Goal: Task Accomplishment & Management: Manage account settings

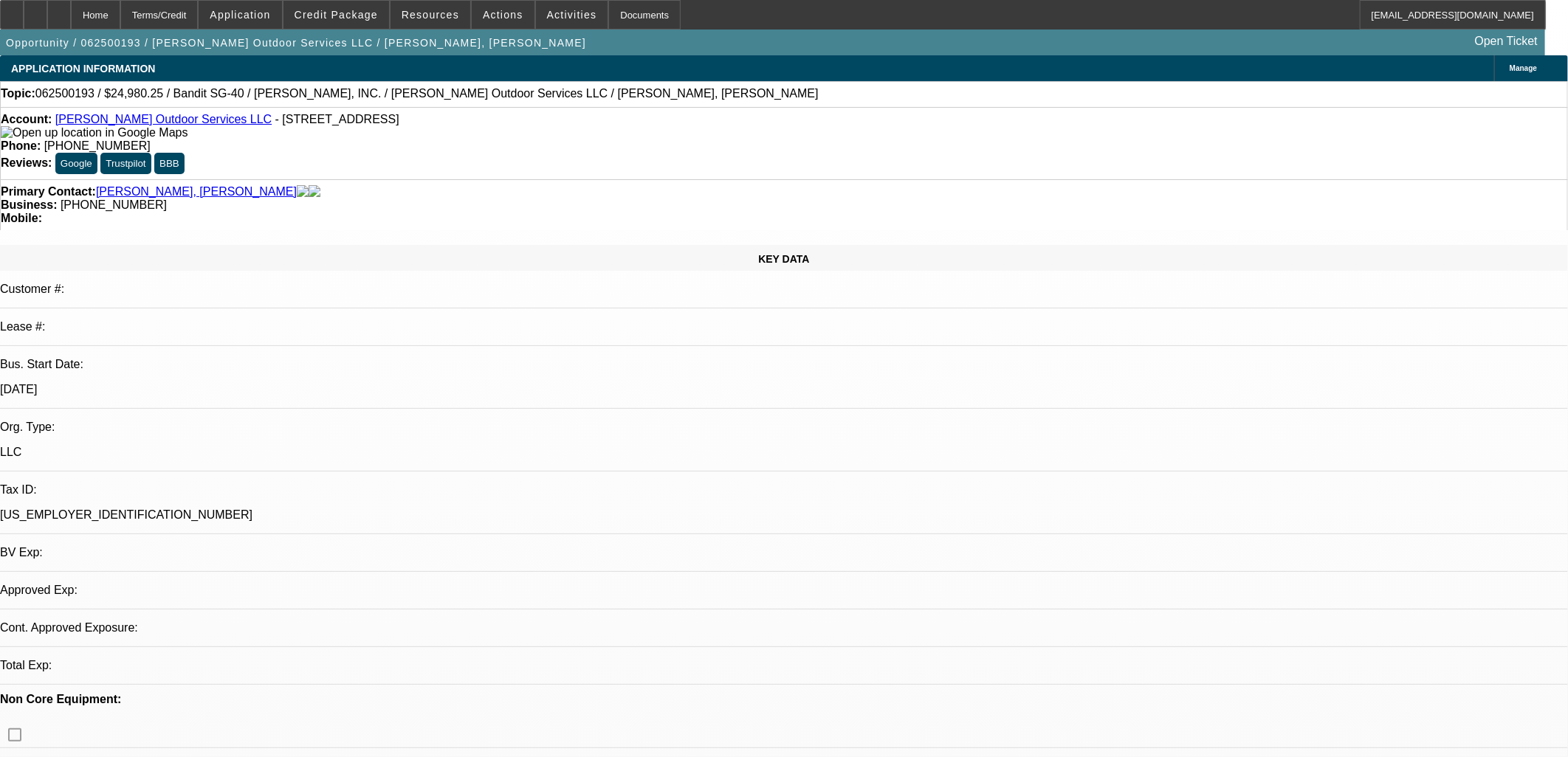
select select "0"
select select "2"
select select "0"
select select "6"
select select "0"
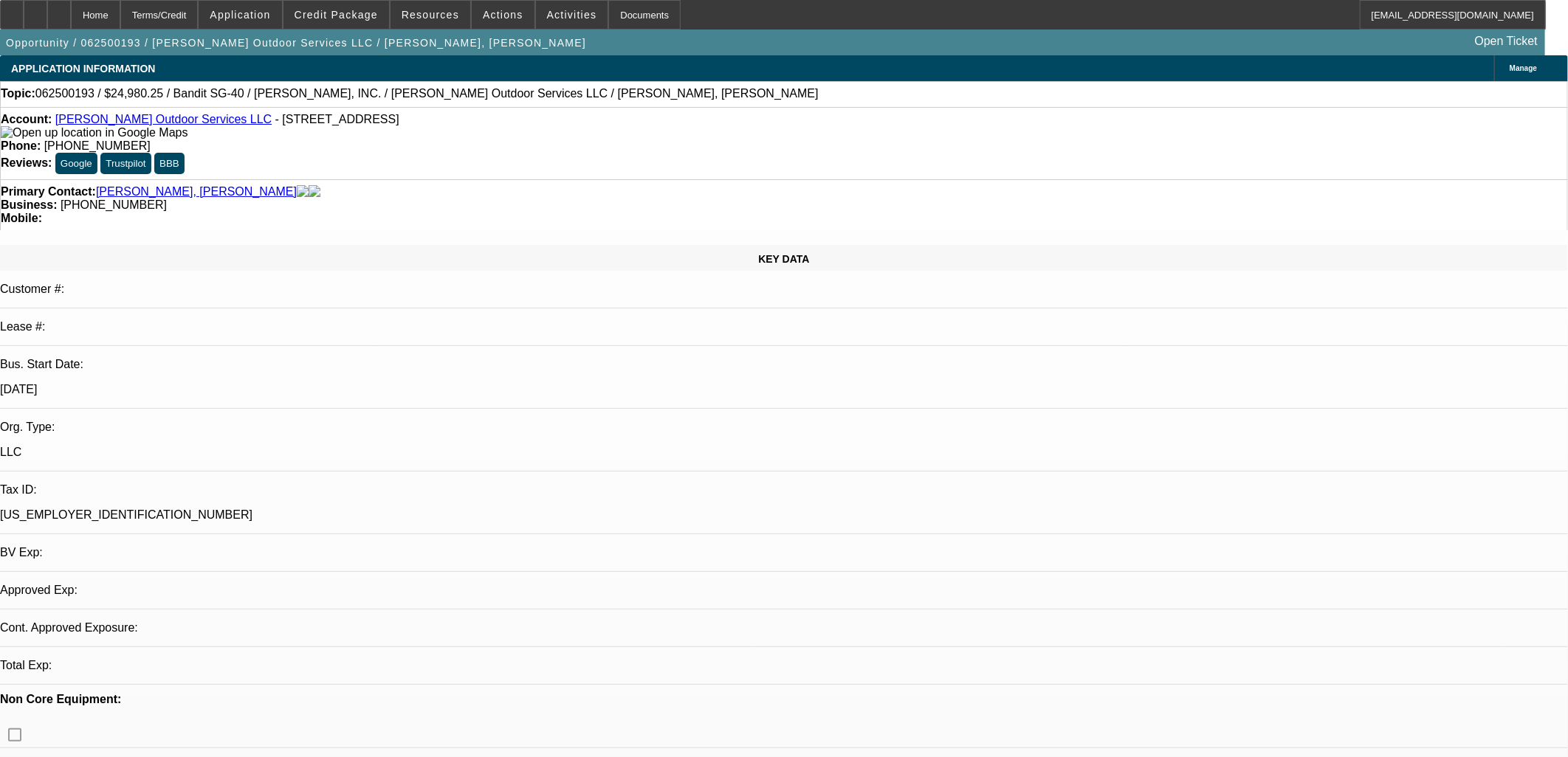
select select "0"
select select "6"
select select "0"
select select "2"
select select "0"
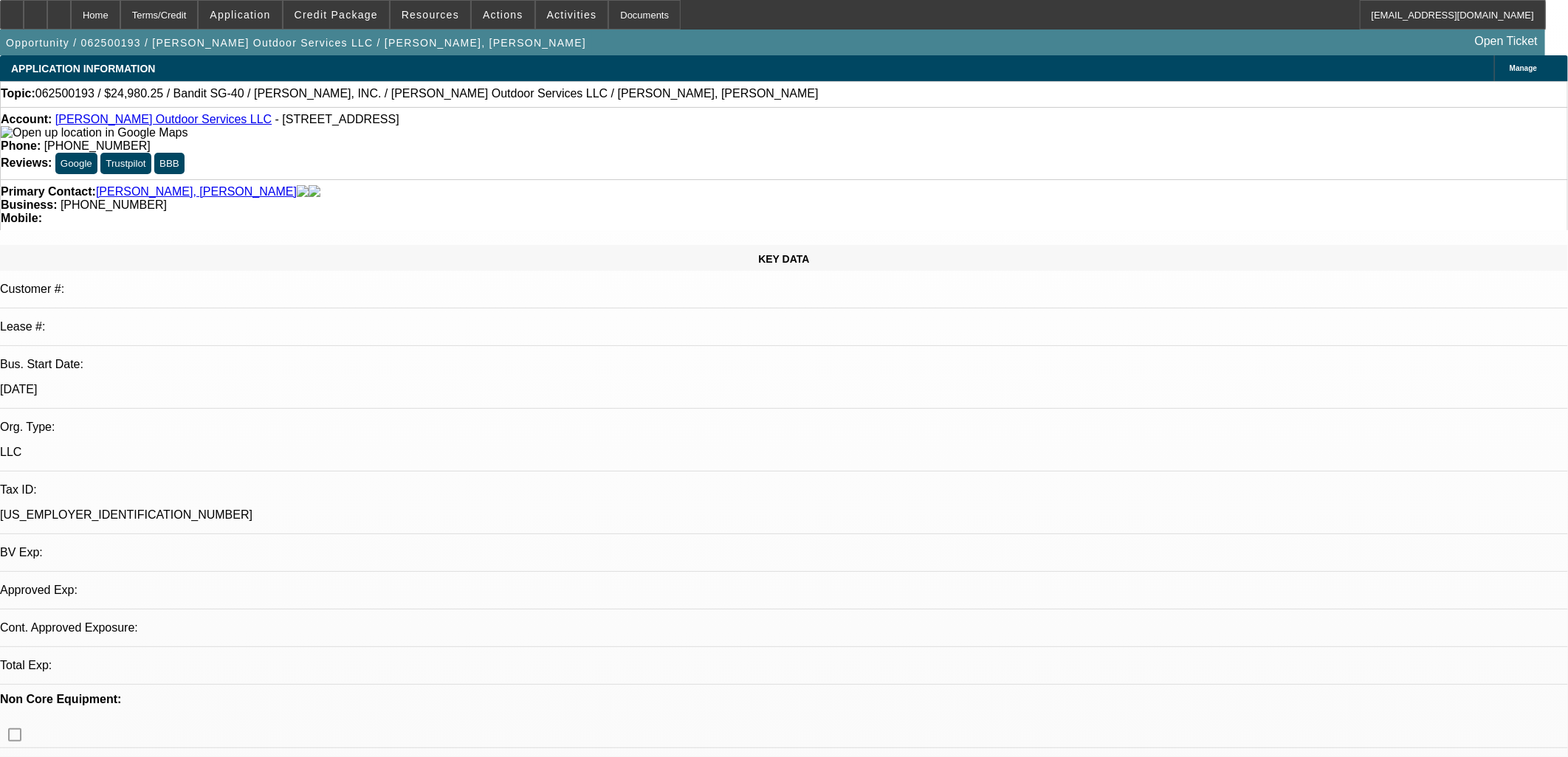
select select "6"
select select "0"
select select "6"
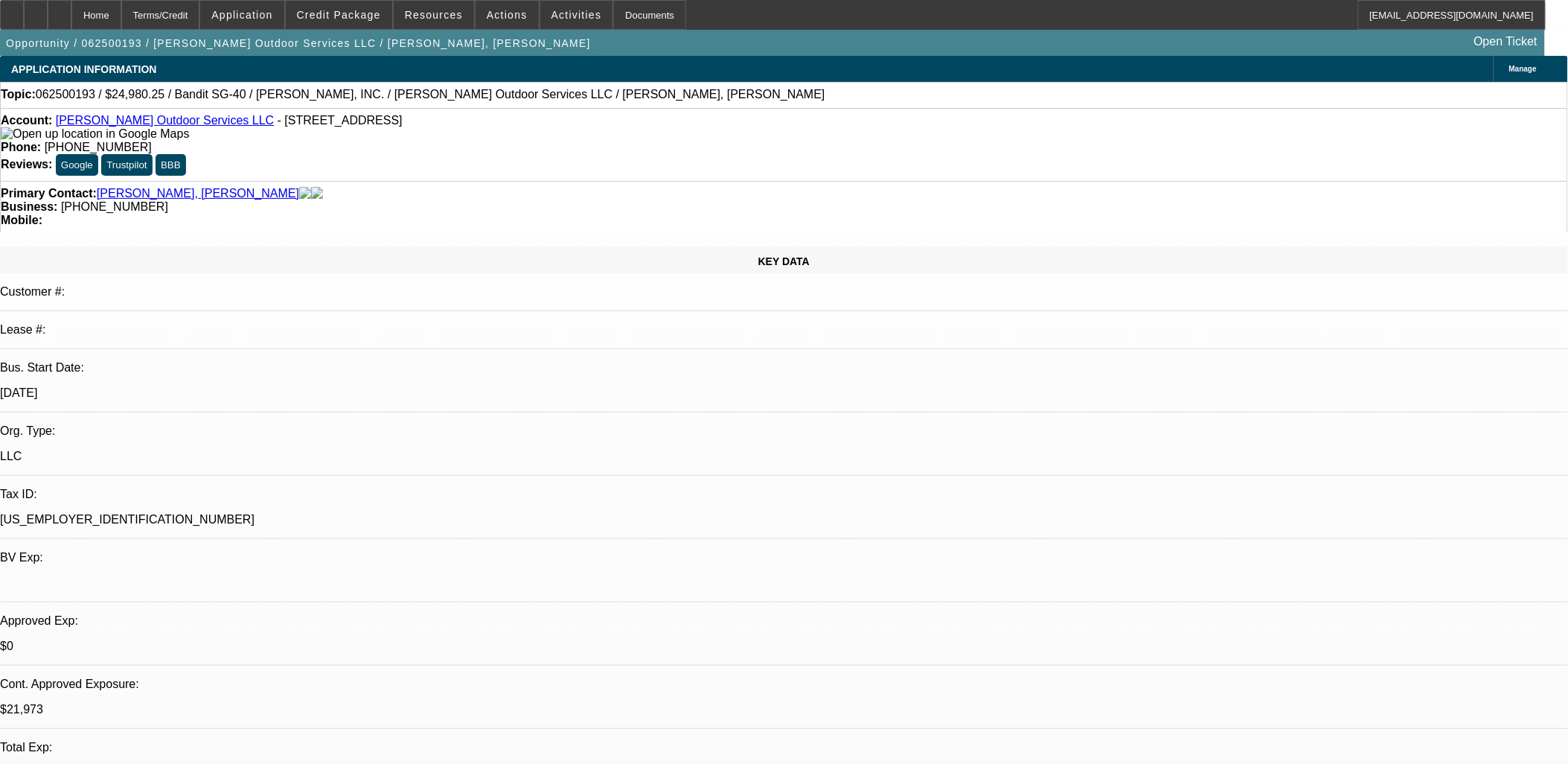
scroll to position [248, 0]
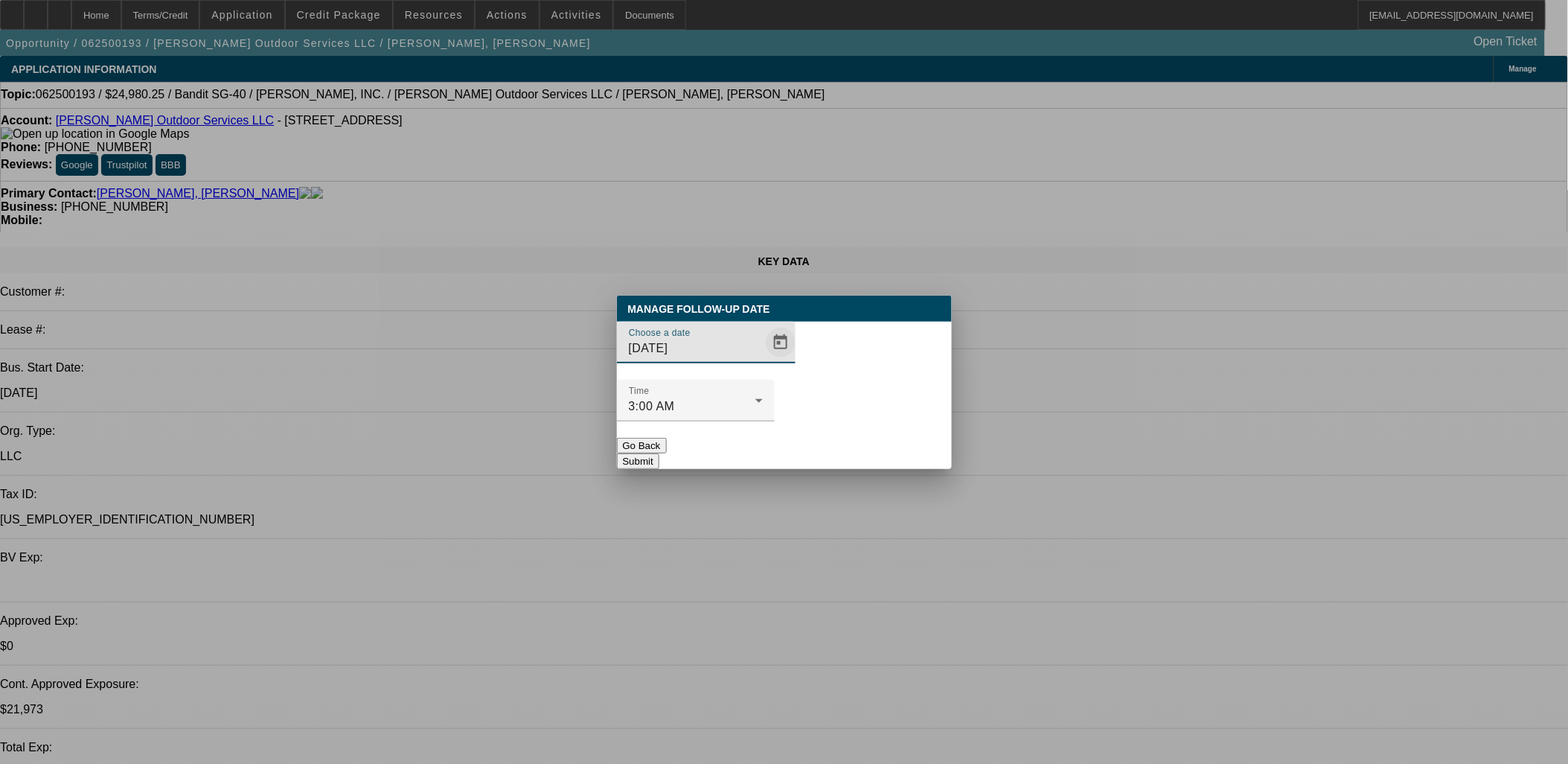
click at [763, 360] on span "Open calendar" at bounding box center [780, 342] width 36 height 36
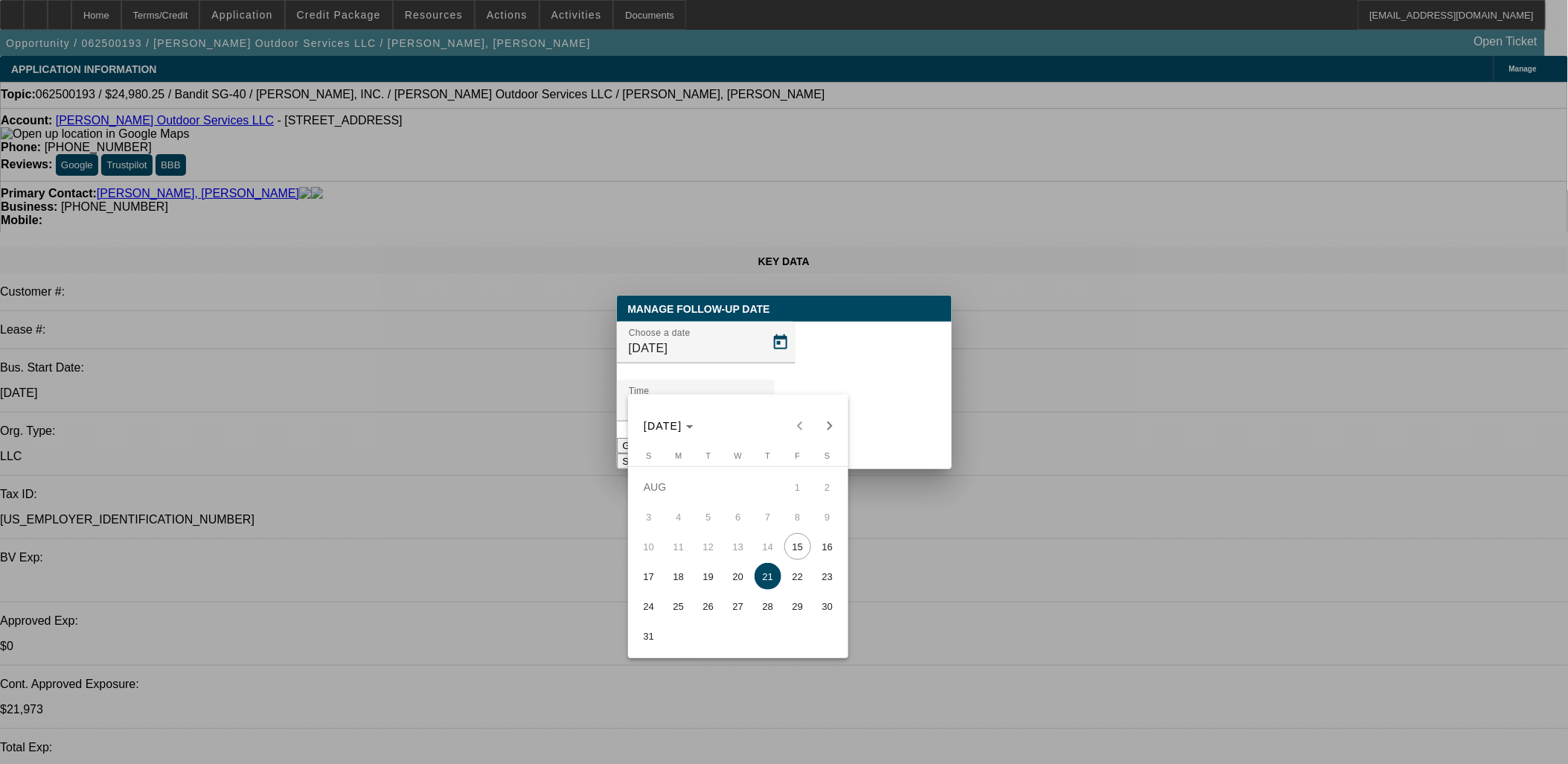
click at [708, 576] on span "19" at bounding box center [708, 576] width 27 height 27
type input "[DATE]"
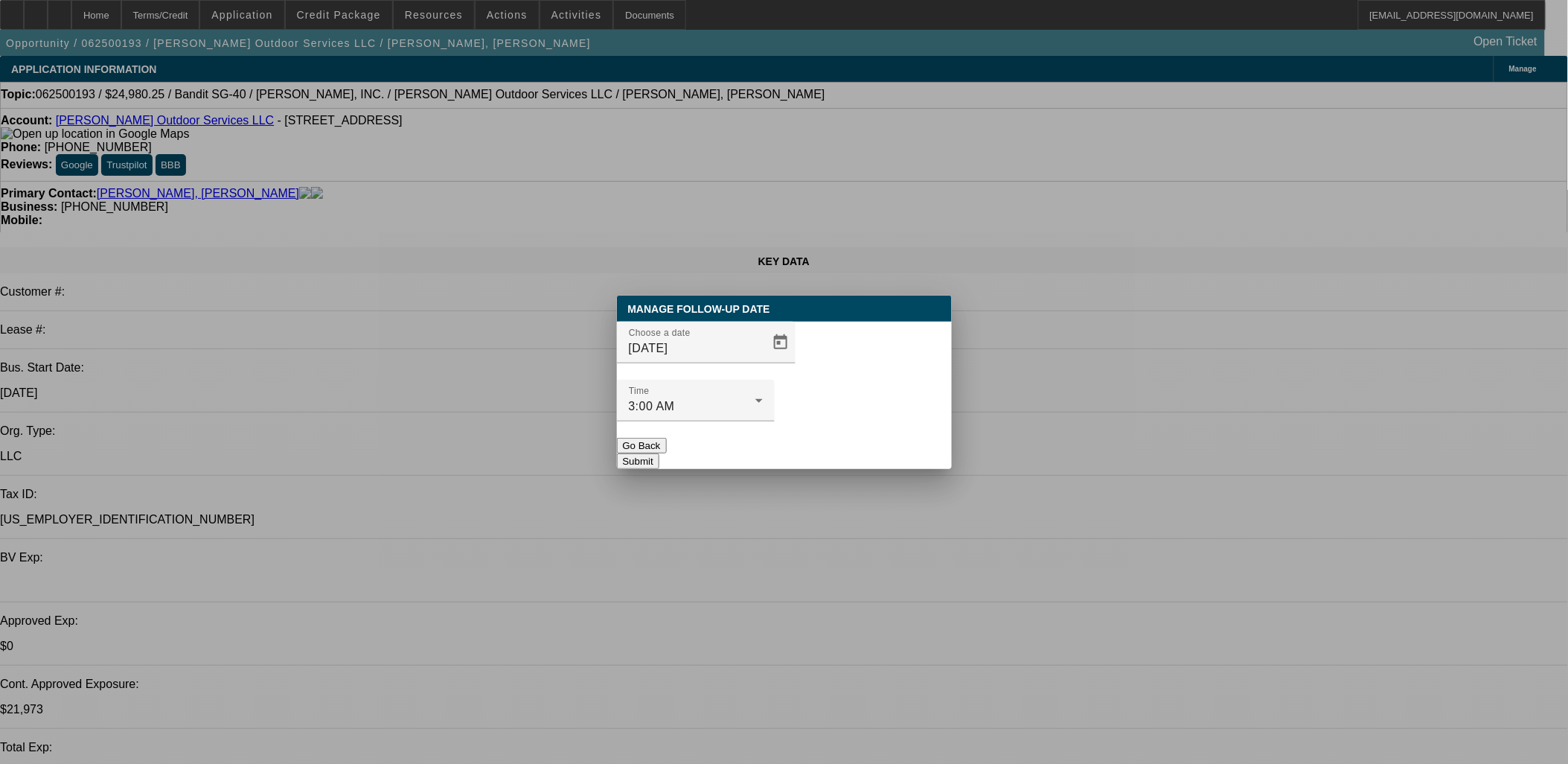
click at [659, 454] on button "Submit" at bounding box center [638, 461] width 42 height 16
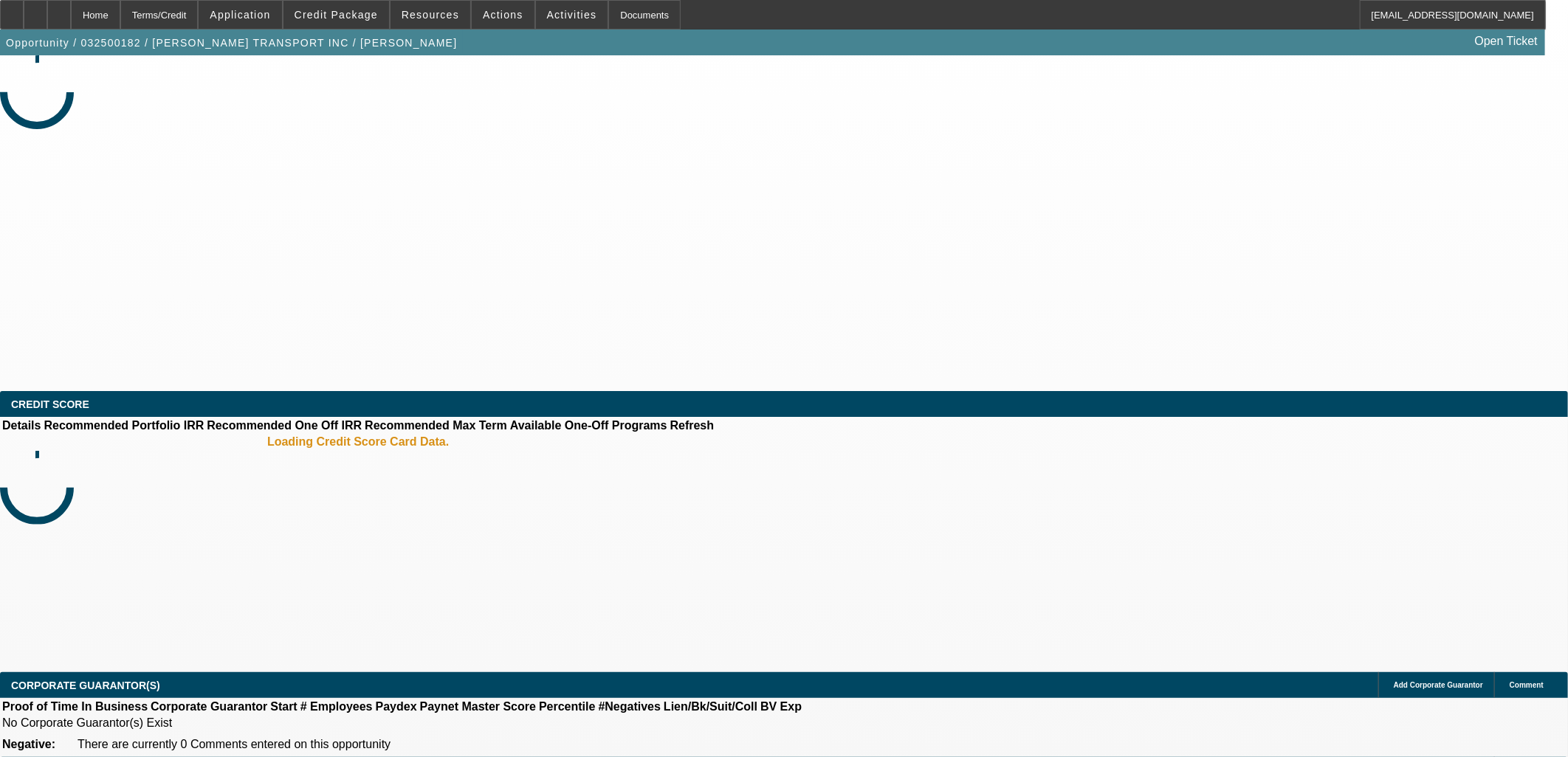
select select "0"
select select "0.1"
select select "0"
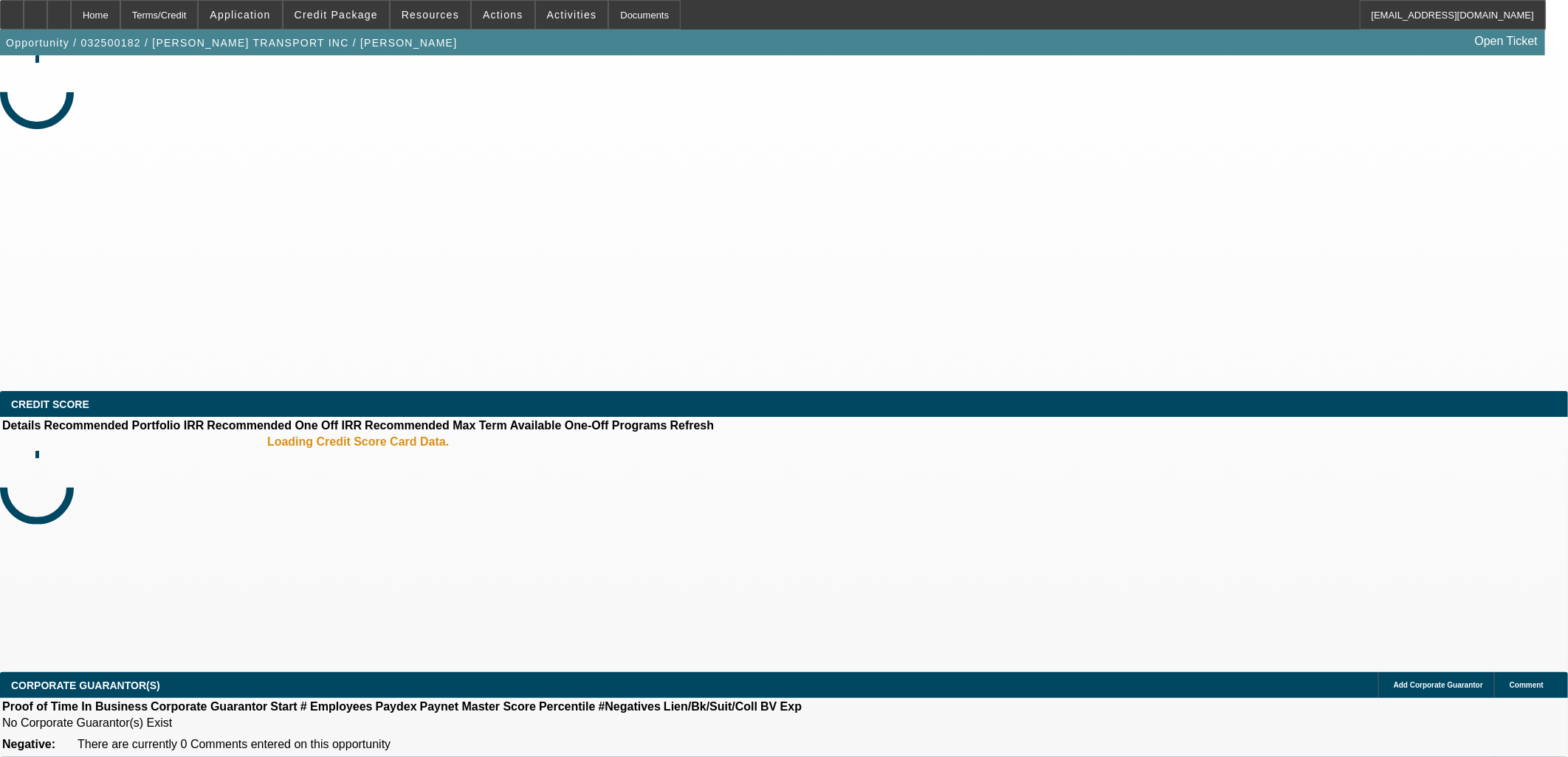
select select "0.1"
select select "0"
select select "0.1"
select select "0"
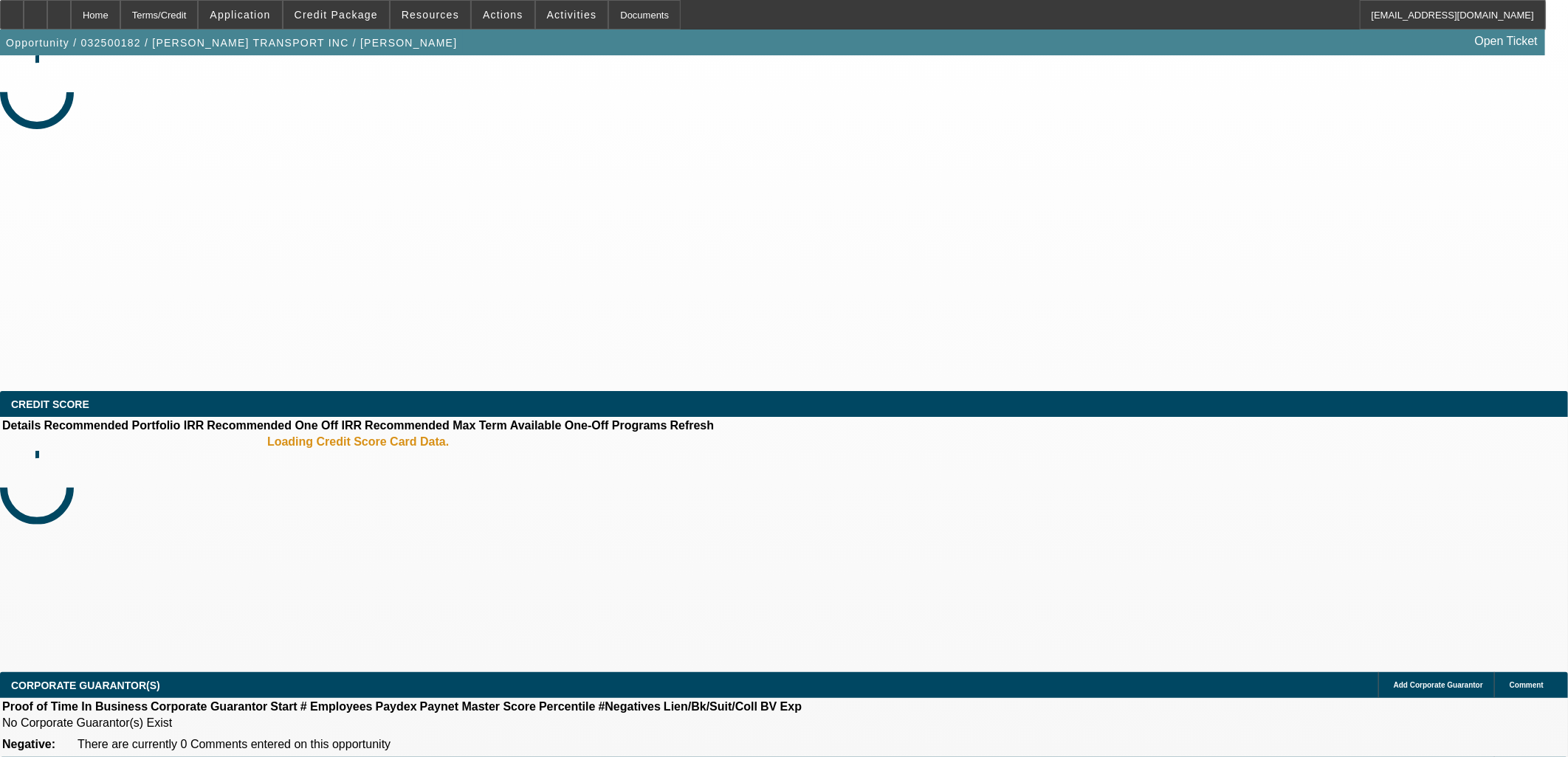
select select "0"
select select "0.1"
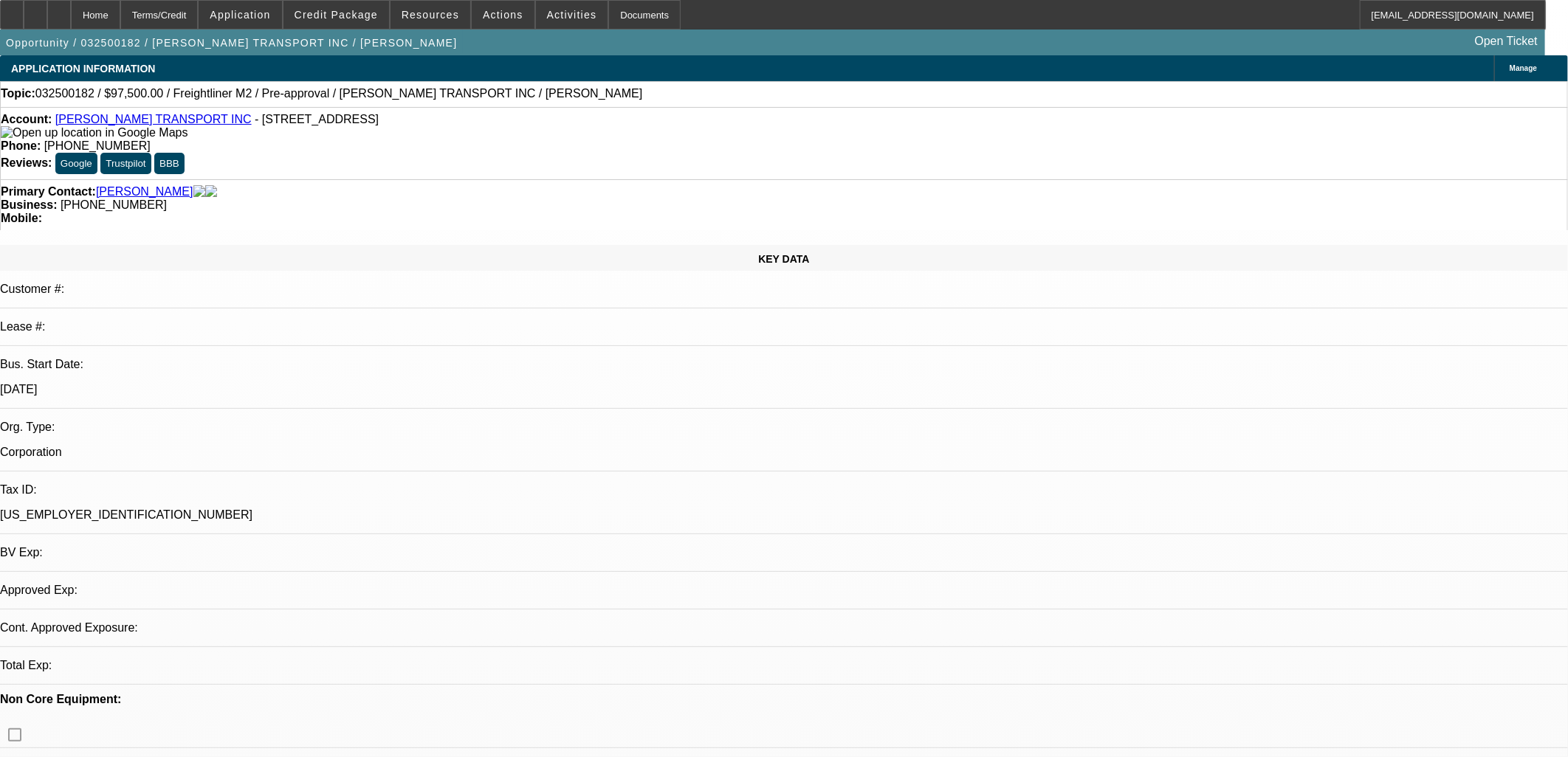
select select "1"
select select "4"
select select "1"
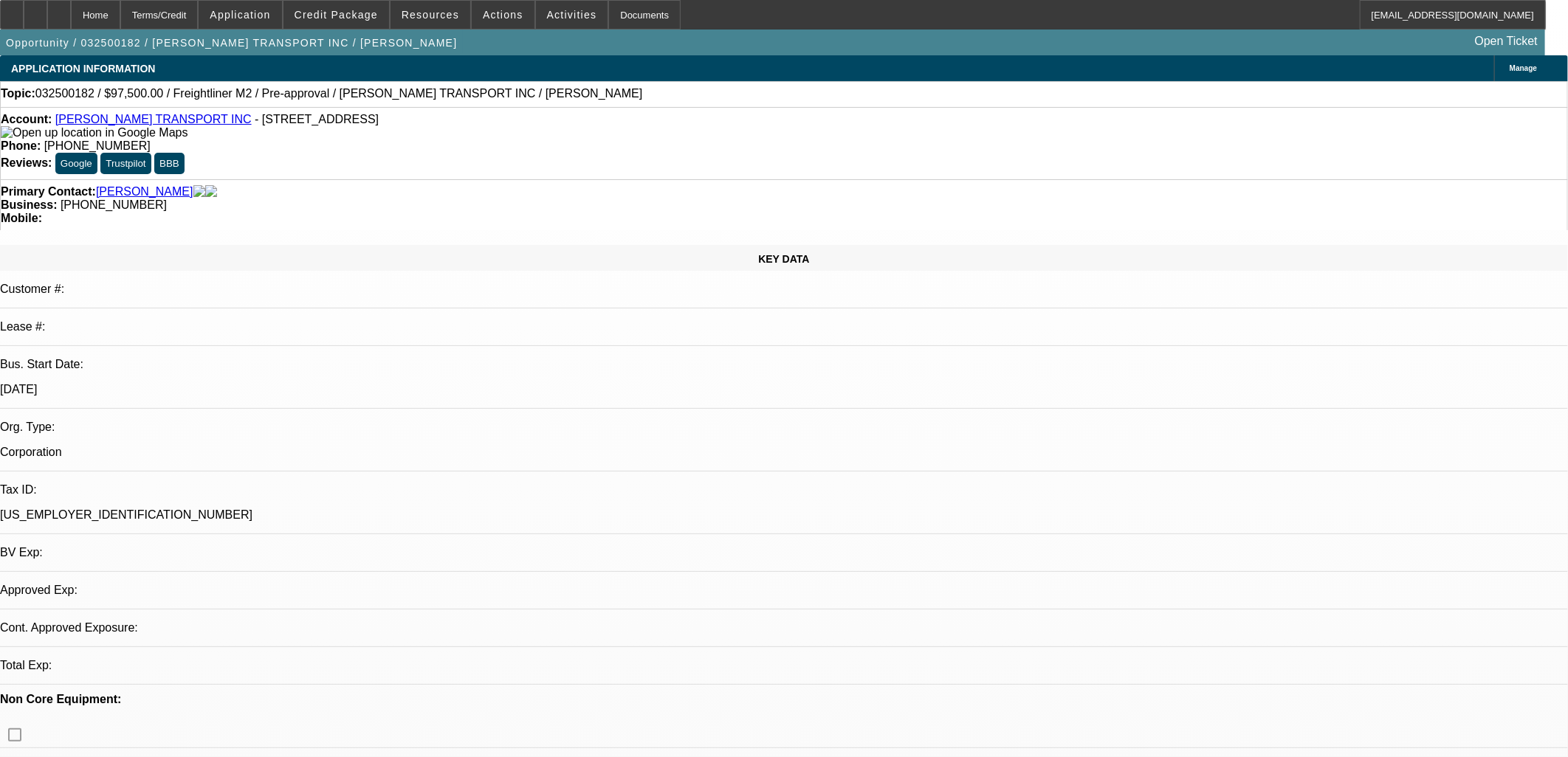
select select "4"
select select "1"
select select "4"
select select "1"
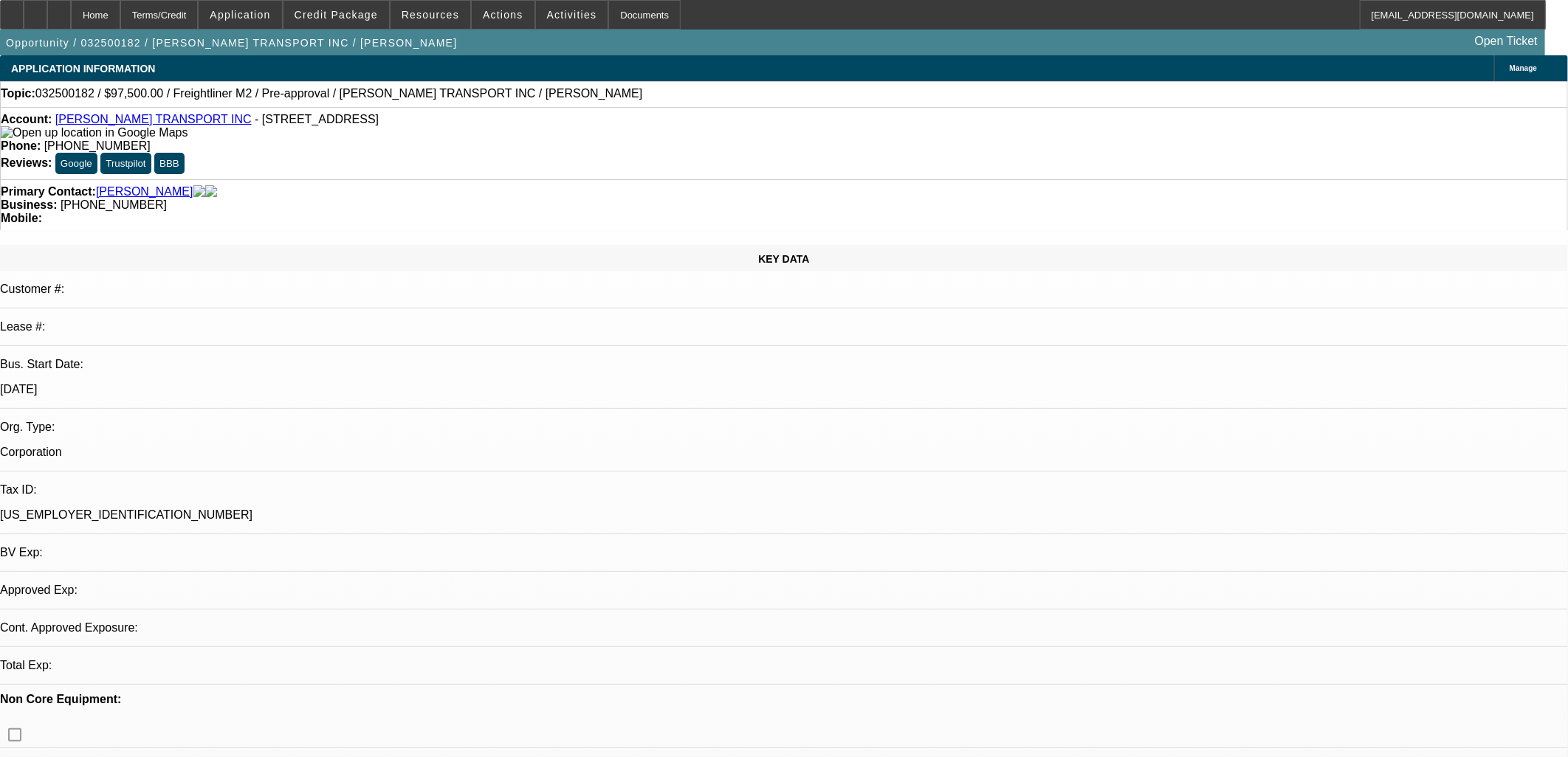
select select "1"
select select "4"
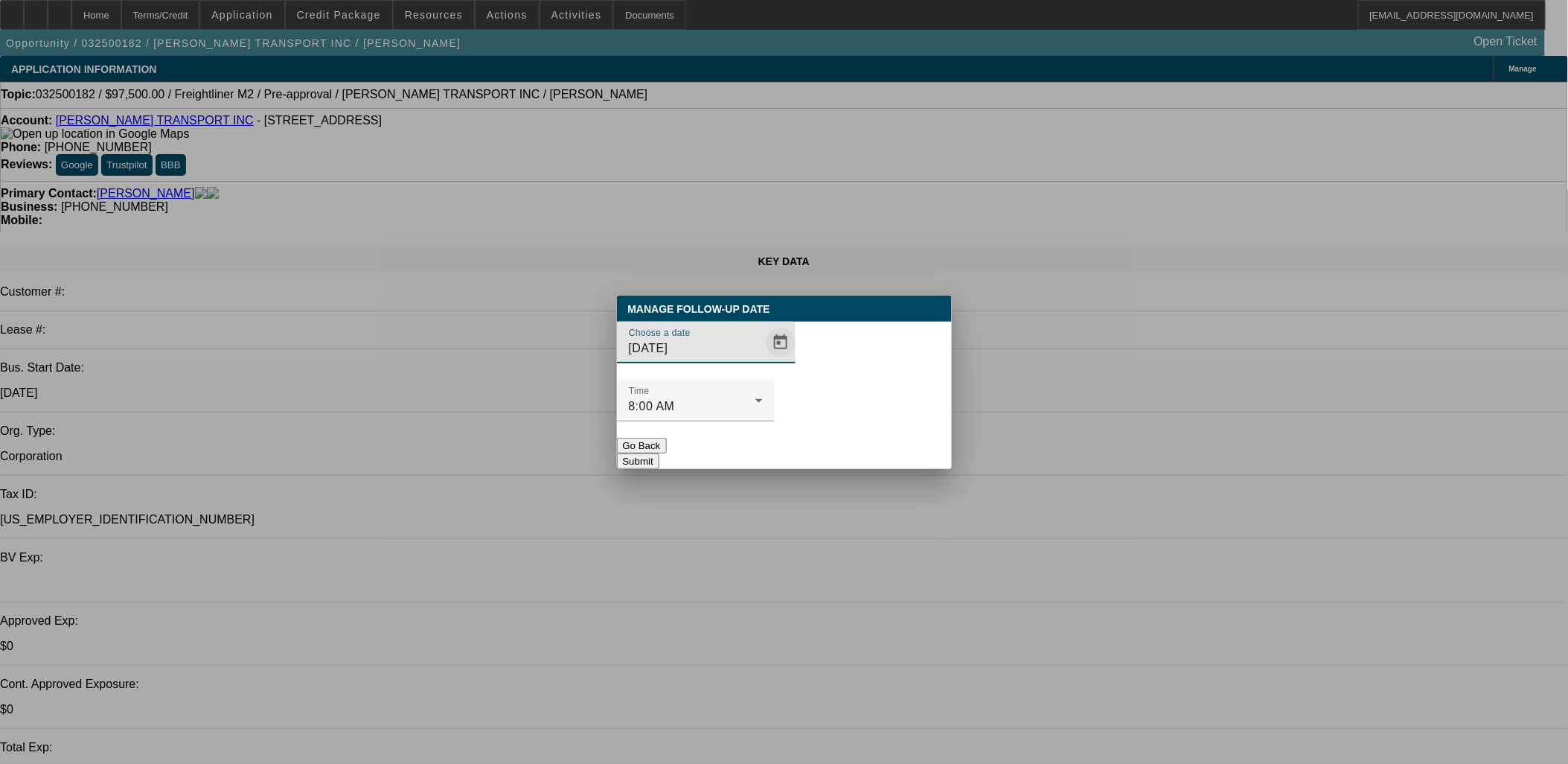
click at [770, 360] on span "Open calendar" at bounding box center [780, 342] width 36 height 36
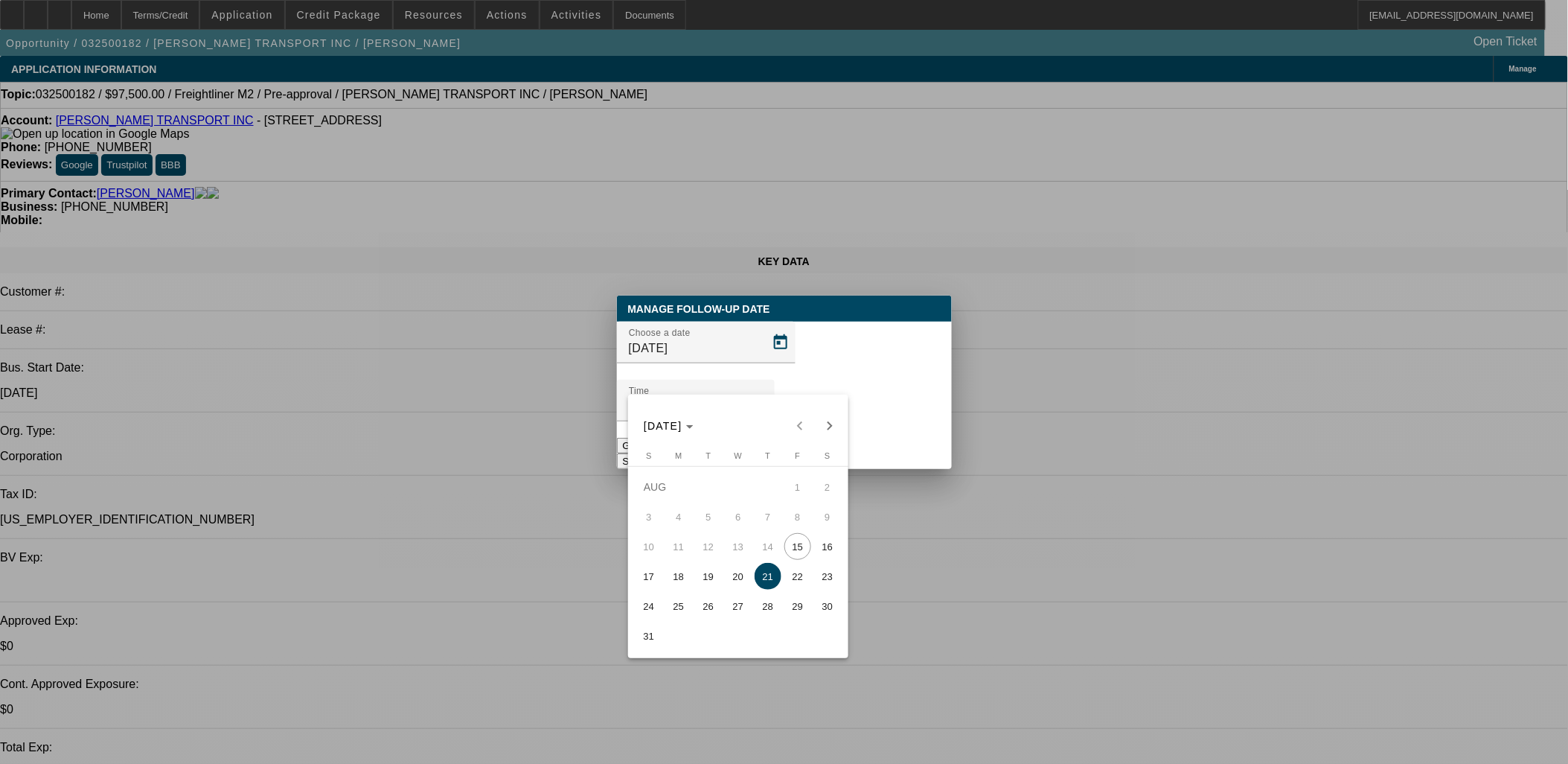
click at [757, 628] on table "Sunday S Monday M Tuesday T Wednesday W Thursday T Friday F Saturday S AUG 1 2 …" at bounding box center [739, 551] width 209 height 200
click at [765, 609] on span "28" at bounding box center [767, 606] width 27 height 27
type input "8/28/2025"
click at [775, 395] on mat-form-field "Time 8:00 AM" at bounding box center [695, 408] width 158 height 58
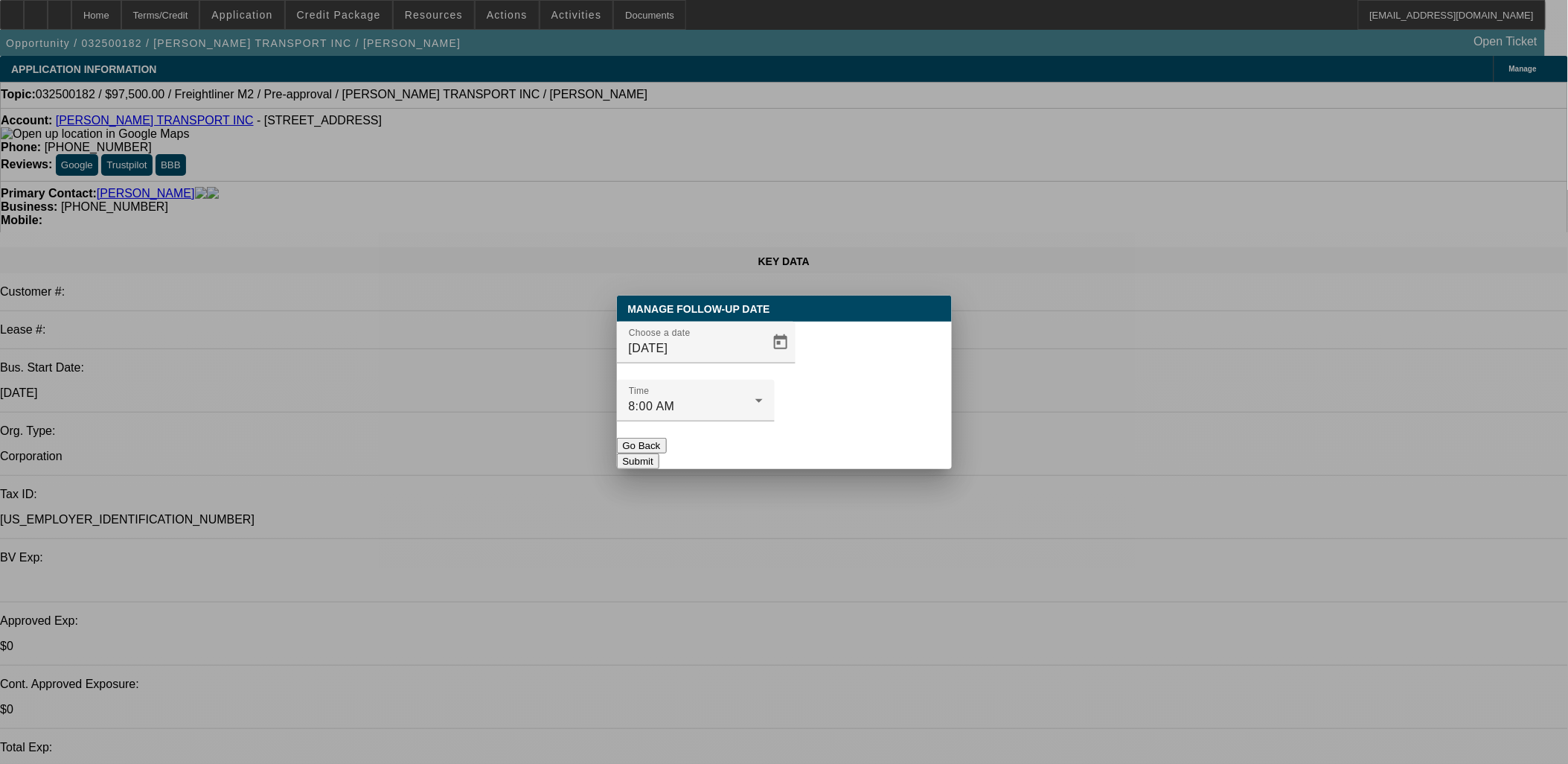
click at [659, 454] on button "Submit" at bounding box center [638, 461] width 42 height 16
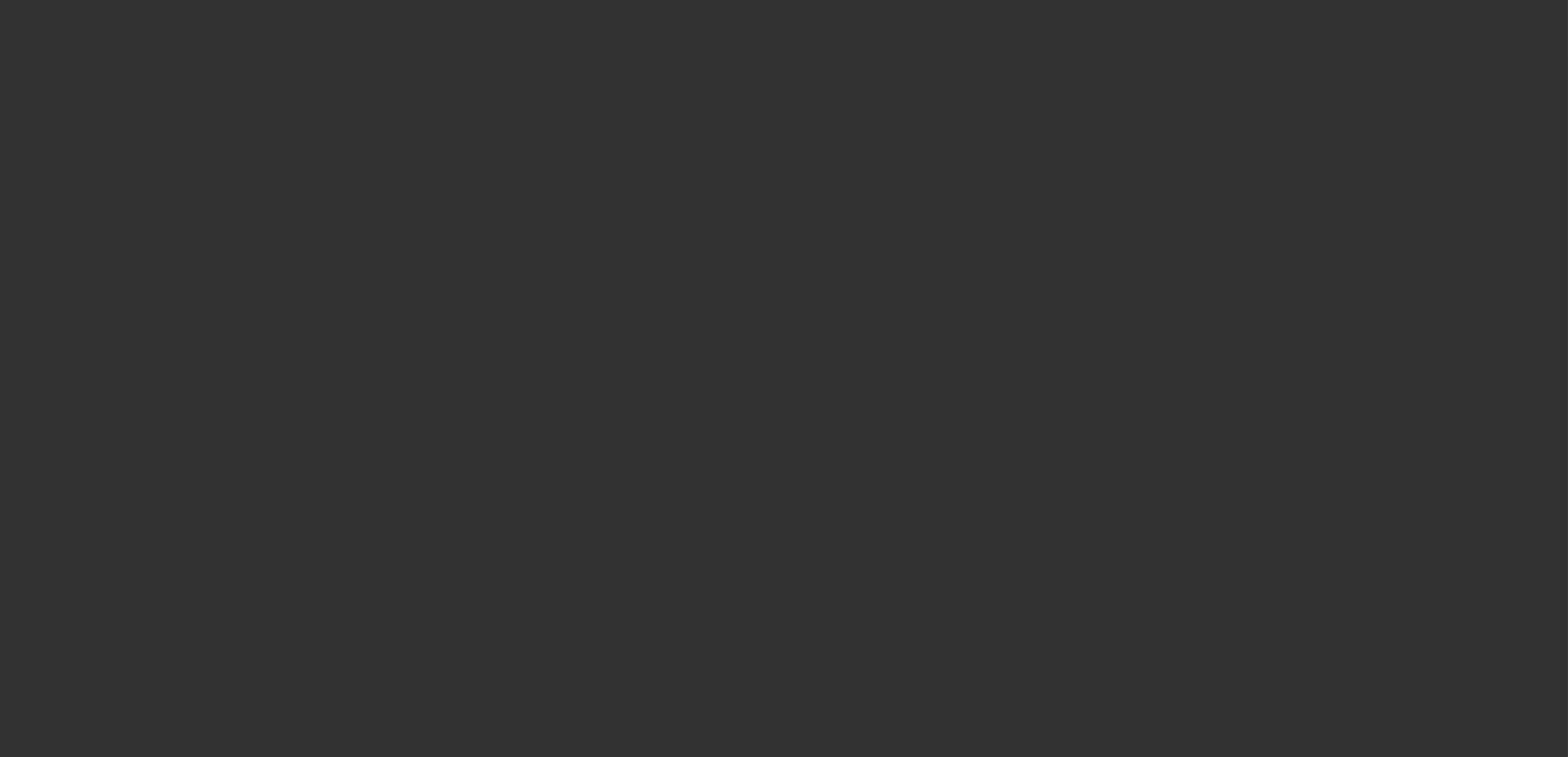
select select "0"
select select "2"
select select "0.1"
select select "4"
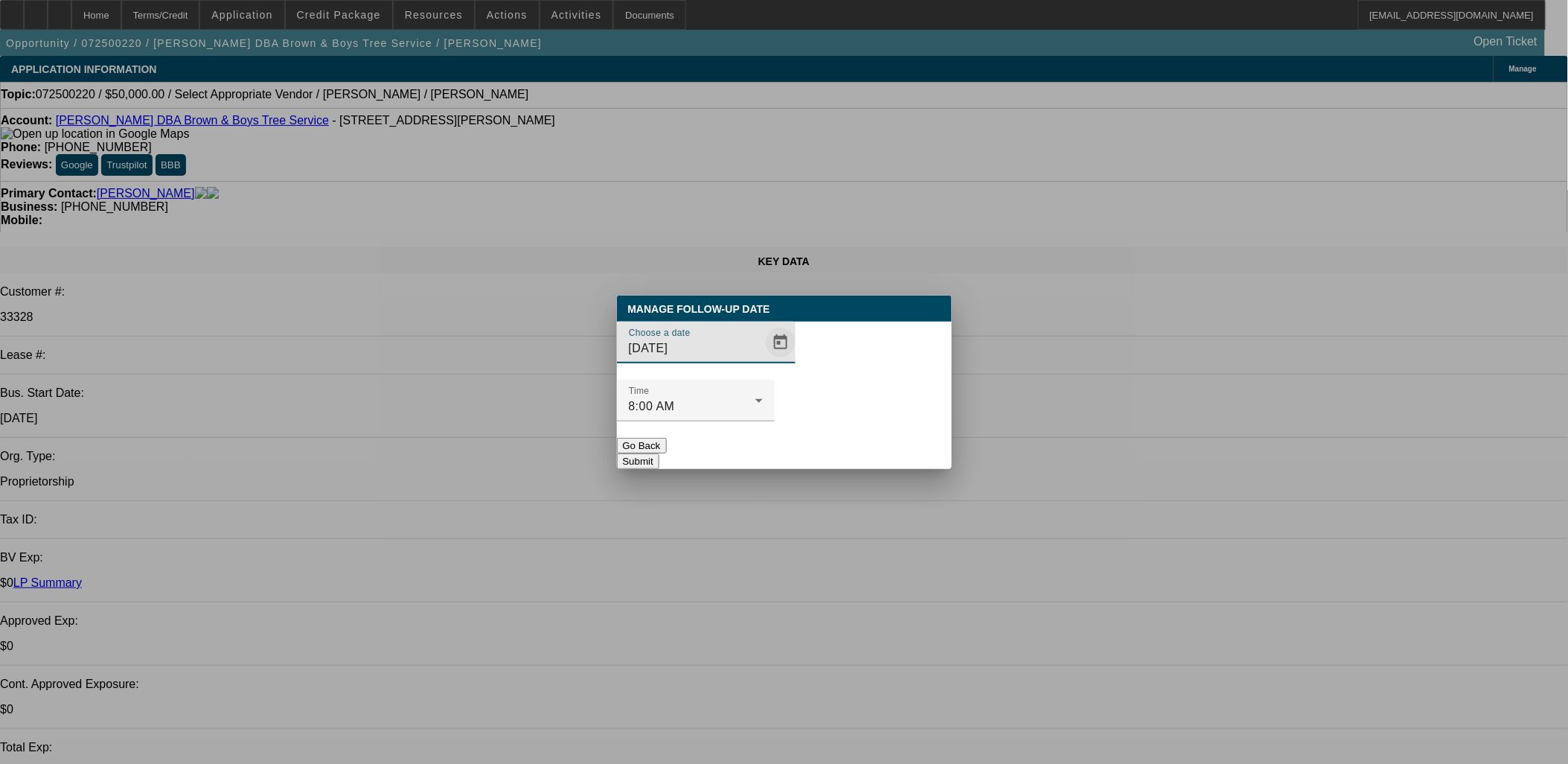
click at [763, 360] on span "Open calendar" at bounding box center [780, 342] width 36 height 36
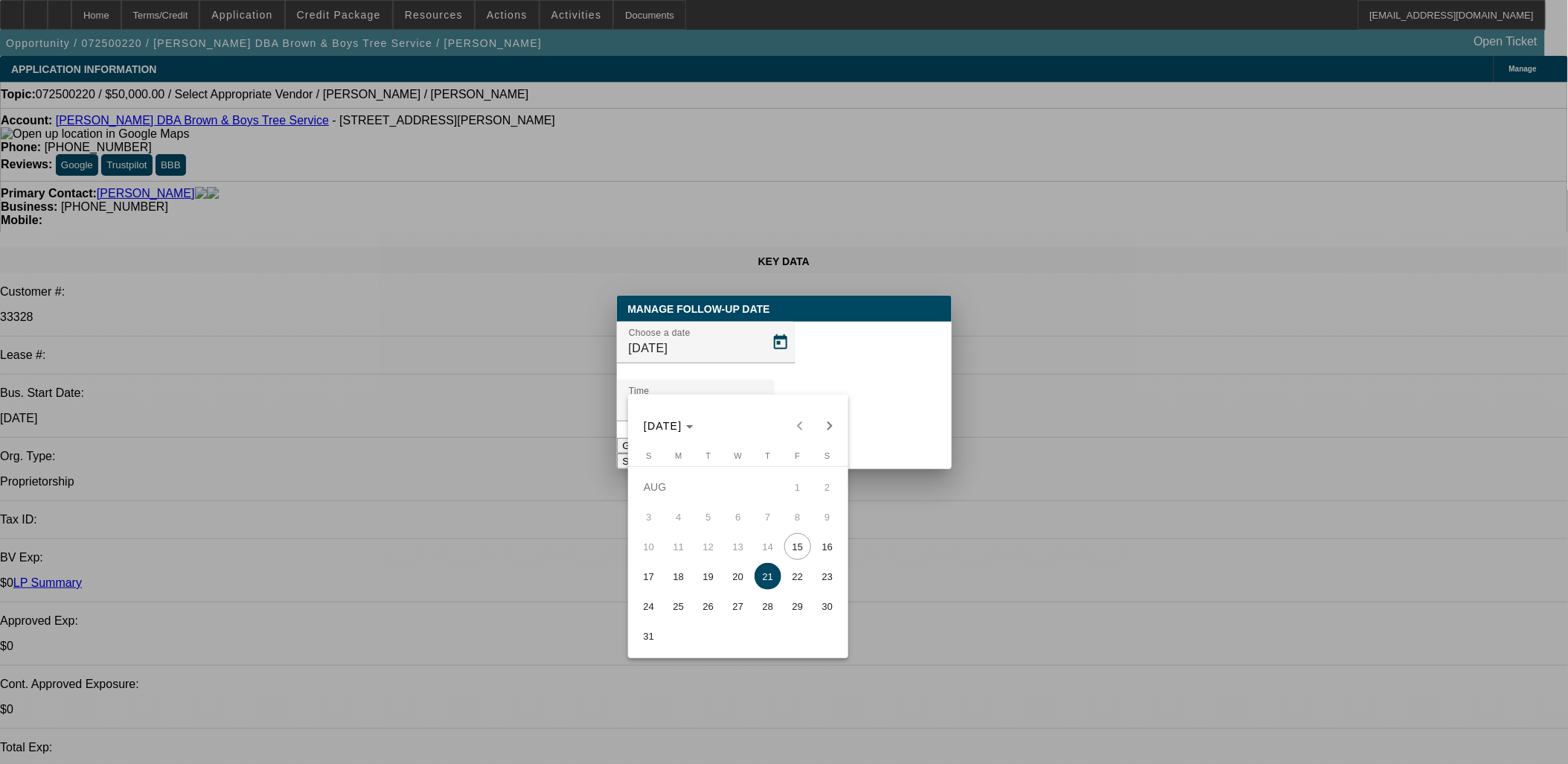
click at [711, 569] on span "19" at bounding box center [708, 576] width 27 height 27
type input "8/19/2025"
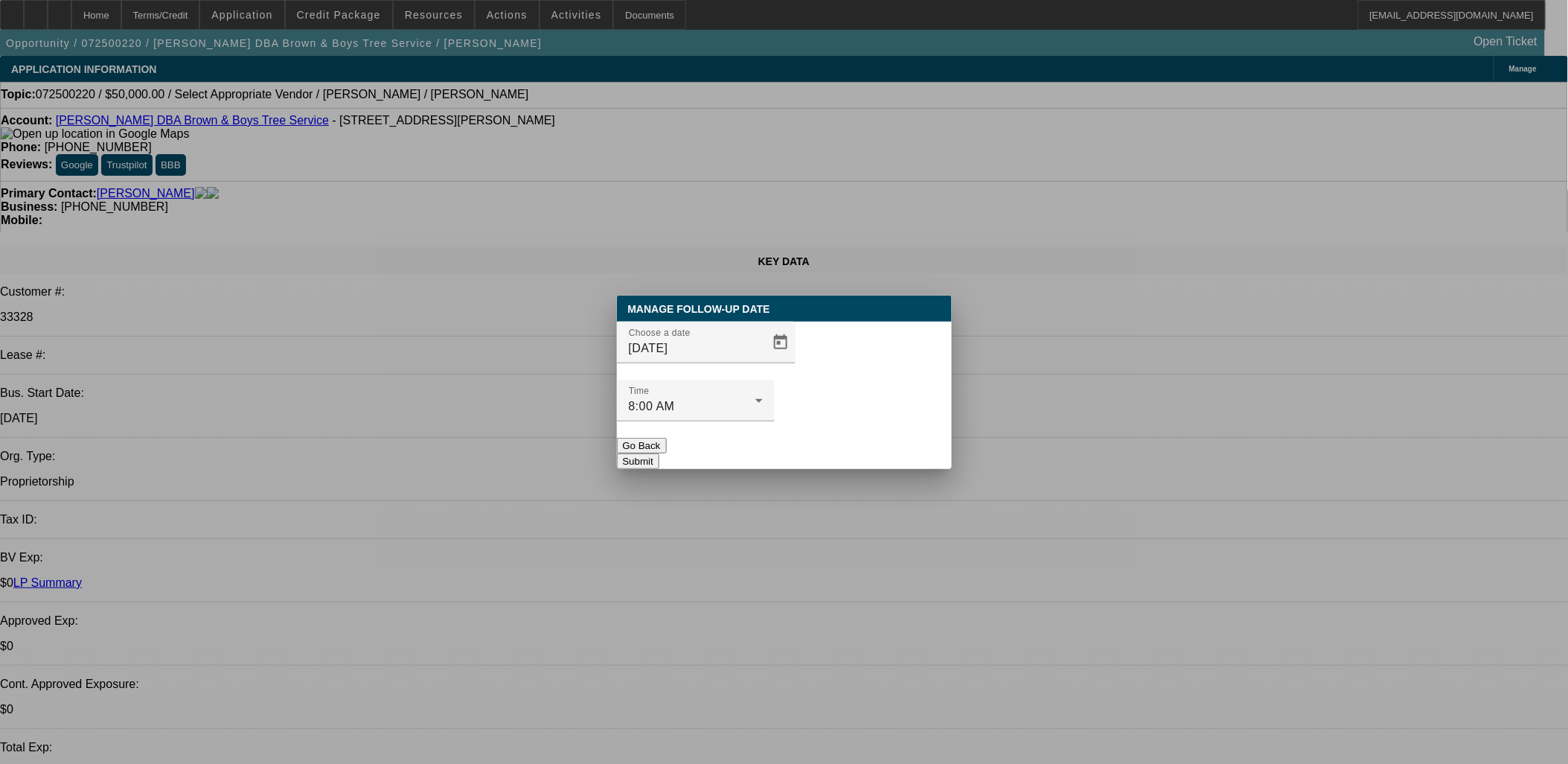
click at [659, 454] on button "Submit" at bounding box center [638, 461] width 42 height 16
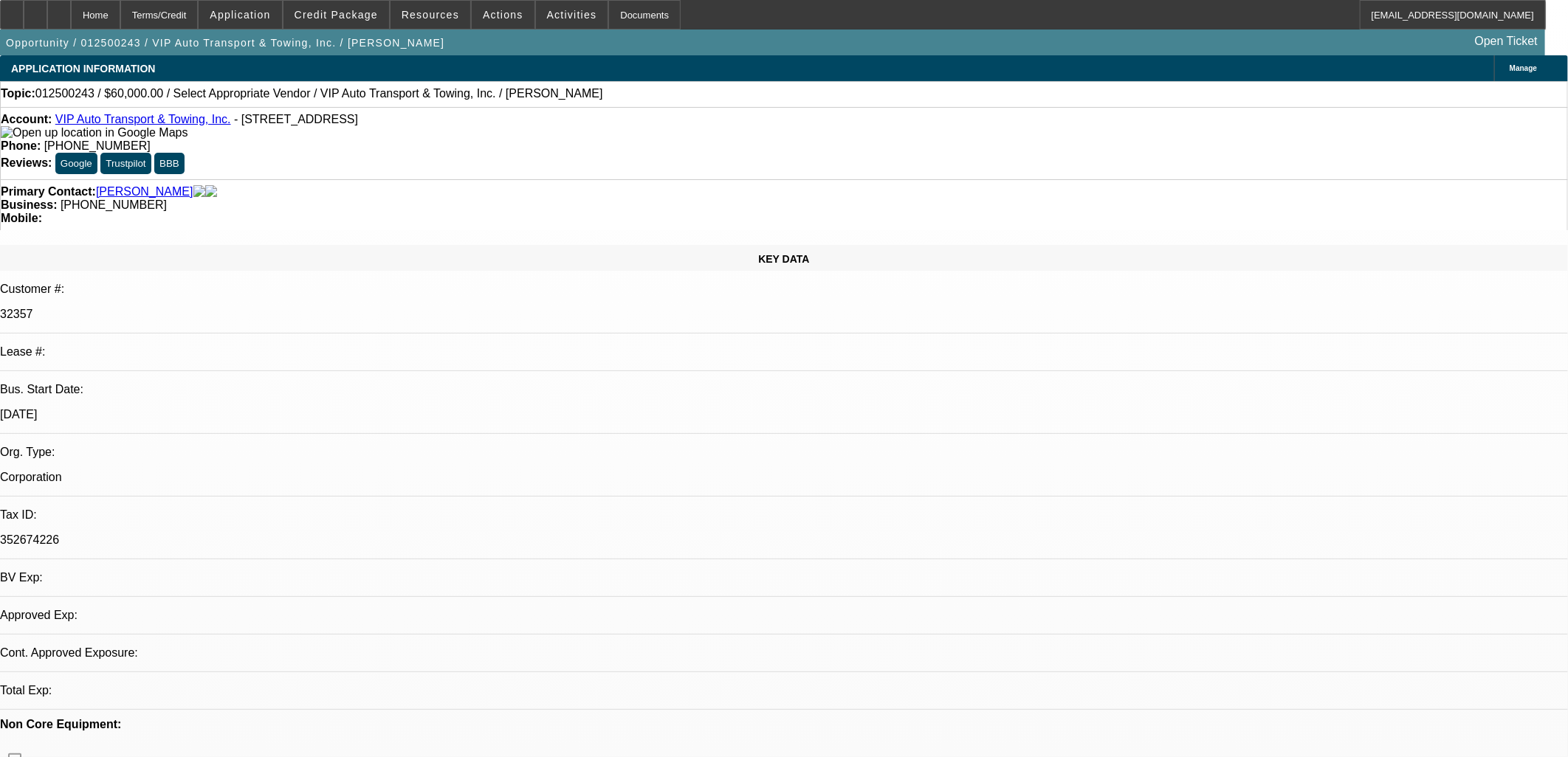
select select "0"
select select "2"
select select "0.1"
select select "4"
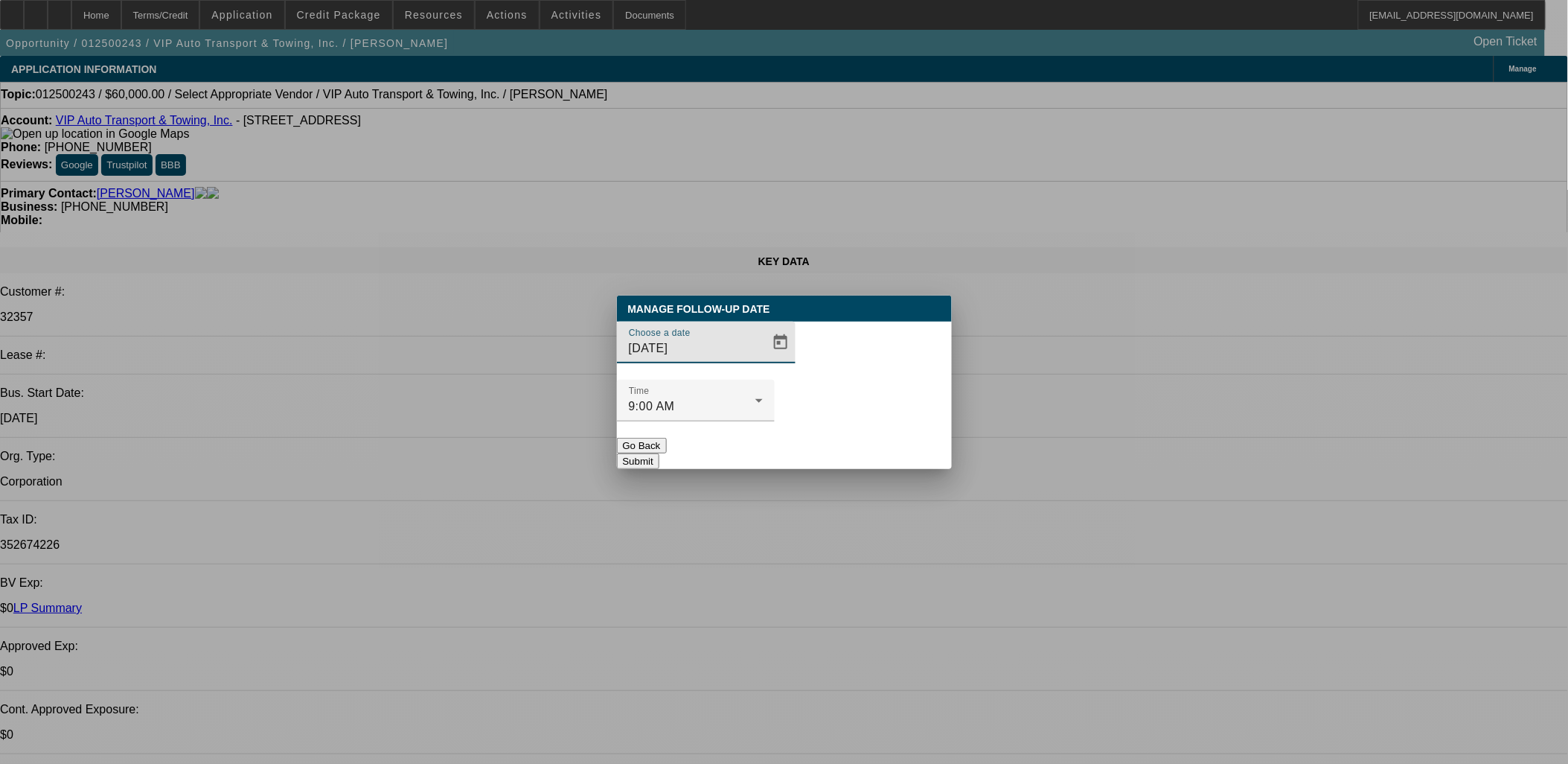
click at [778, 374] on div "Choose a date 8/21/2025" at bounding box center [784, 350] width 335 height 58
click at [762, 380] on div at bounding box center [706, 371] width 178 height 17
click at [763, 360] on span "Open calendar" at bounding box center [780, 342] width 36 height 36
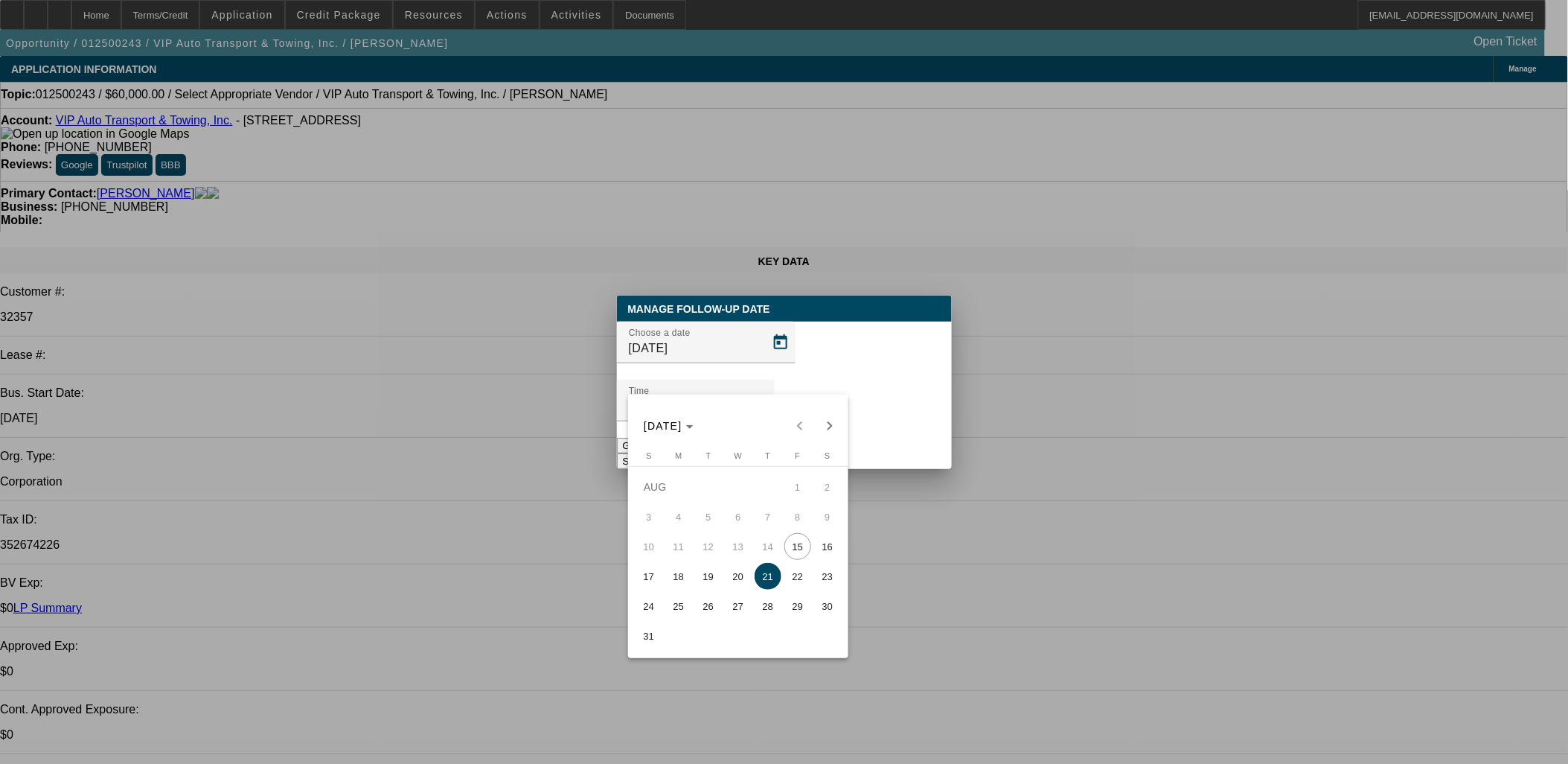
click at [705, 620] on span "26" at bounding box center [708, 606] width 27 height 27
type input "8/26/2025"
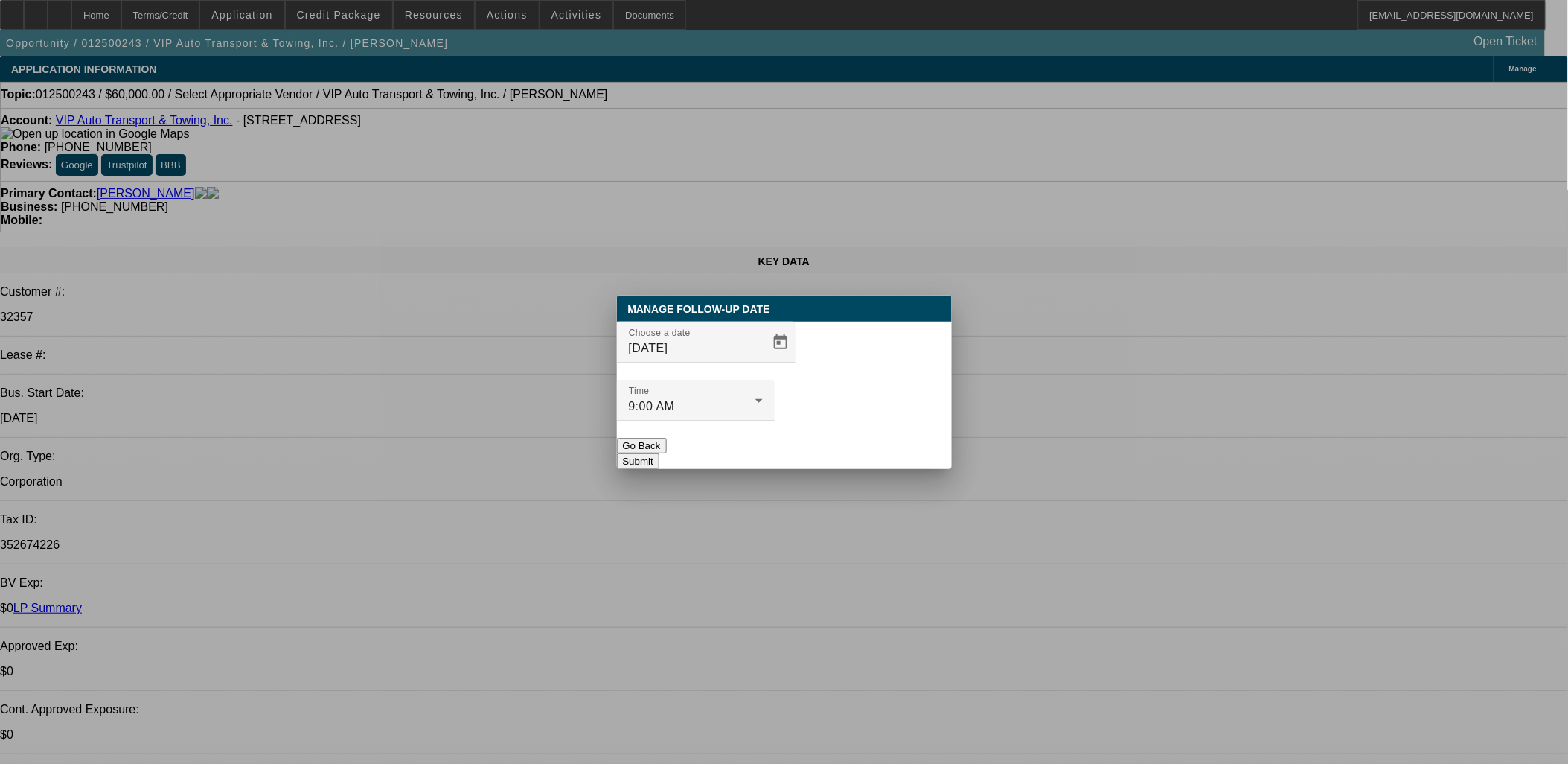
click at [659, 454] on button "Submit" at bounding box center [638, 461] width 42 height 16
